Goal: Task Accomplishment & Management: Use online tool/utility

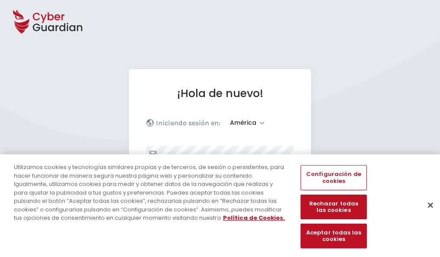
select select "América"
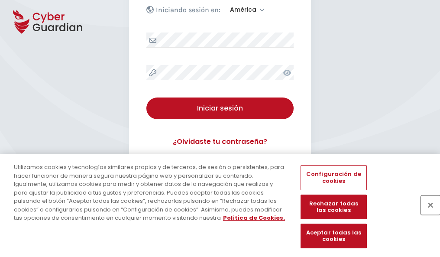
click at [427, 214] on button "Cerrar" at bounding box center [430, 205] width 19 height 19
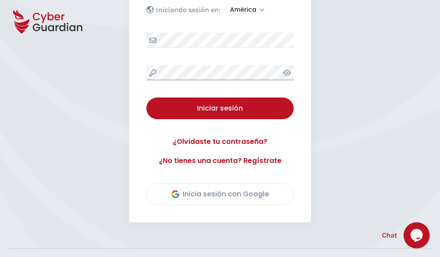
scroll to position [197, 0]
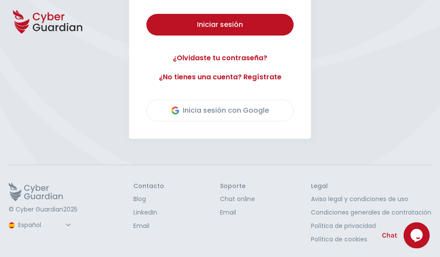
click at [147, 14] on button "Iniciar sesión" at bounding box center [220, 25] width 147 height 22
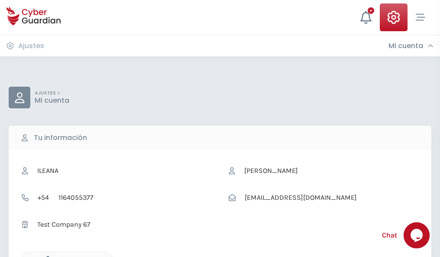
click at [46, 256] on icon "button" at bounding box center [45, 259] width 7 height 7
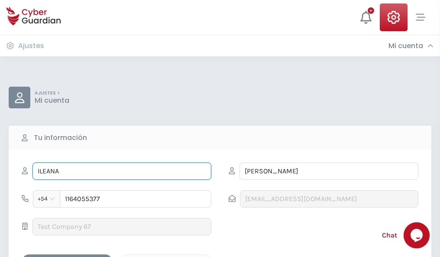
click at [122, 171] on input "ILEANA" at bounding box center [122, 171] width 179 height 17
type input "I"
type input "Francisco"
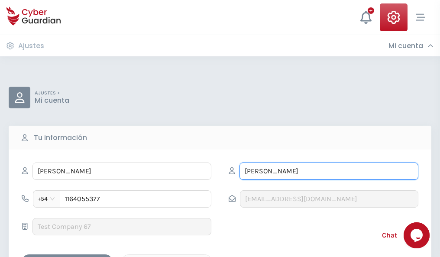
click at [329, 171] on input "CORREA" at bounding box center [329, 171] width 179 height 17
type input "C"
type input "Múñiz"
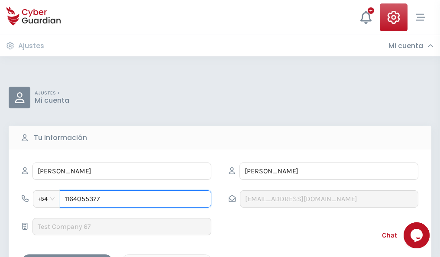
click at [136, 199] on input "1164055377" at bounding box center [136, 198] width 152 height 17
type input "1"
type input "4856006743"
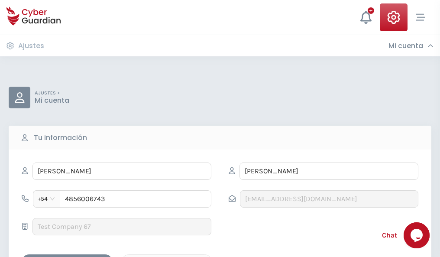
click at [167, 257] on div "Cancelar" at bounding box center [166, 262] width 77 height 11
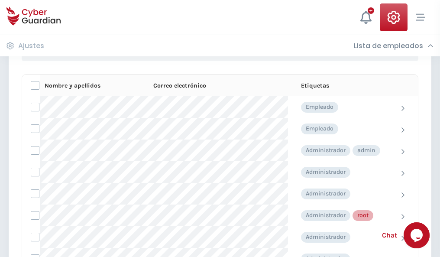
scroll to position [436, 0]
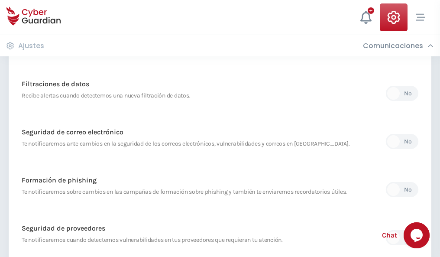
scroll to position [457, 0]
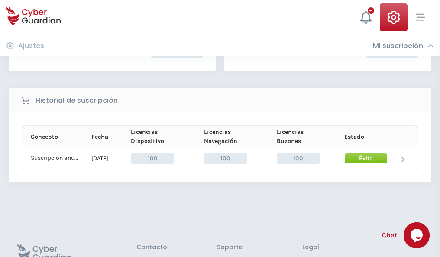
scroll to position [220, 0]
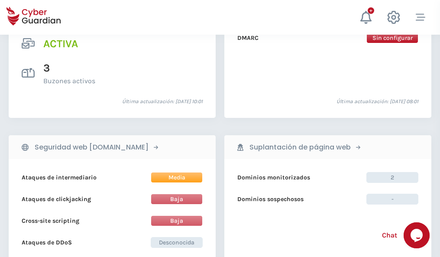
scroll to position [881, 0]
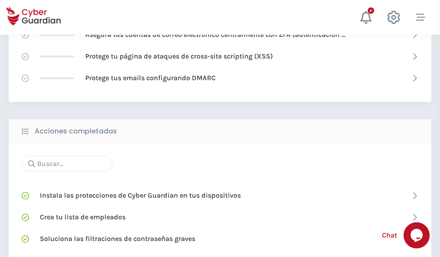
scroll to position [577, 0]
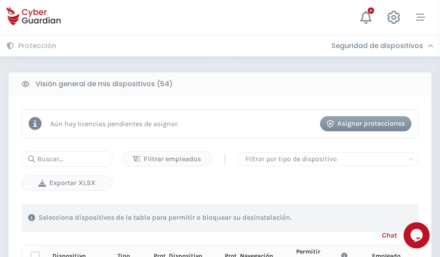
scroll to position [766, 0]
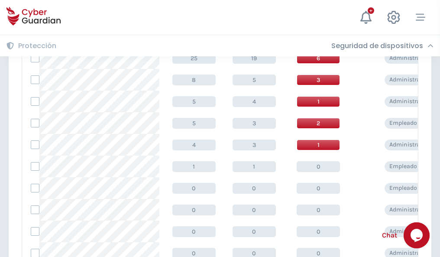
scroll to position [437, 0]
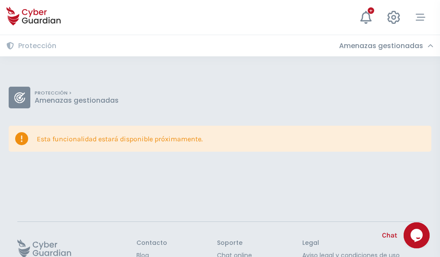
scroll to position [56, 0]
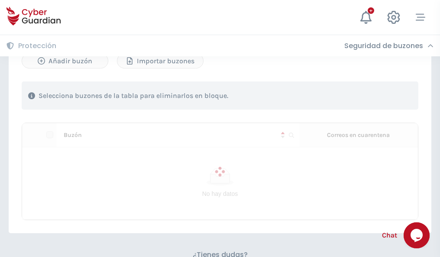
scroll to position [371, 0]
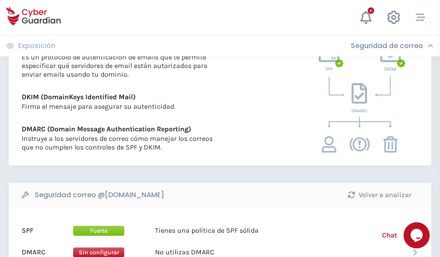
scroll to position [468, 0]
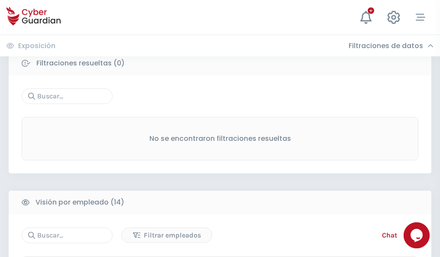
scroll to position [783, 0]
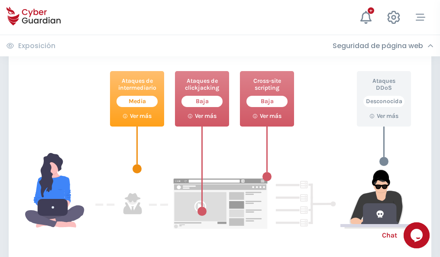
scroll to position [472, 0]
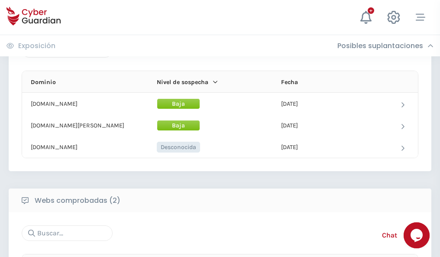
scroll to position [520, 0]
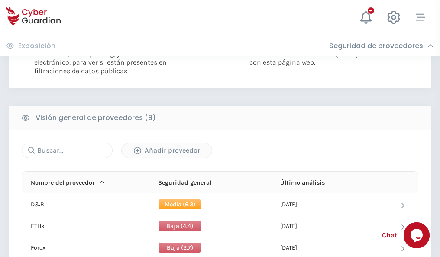
scroll to position [624, 0]
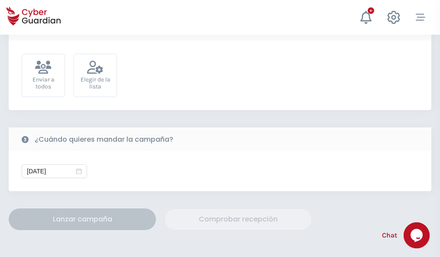
scroll to position [317, 0]
